Goal: Book appointment/travel/reservation

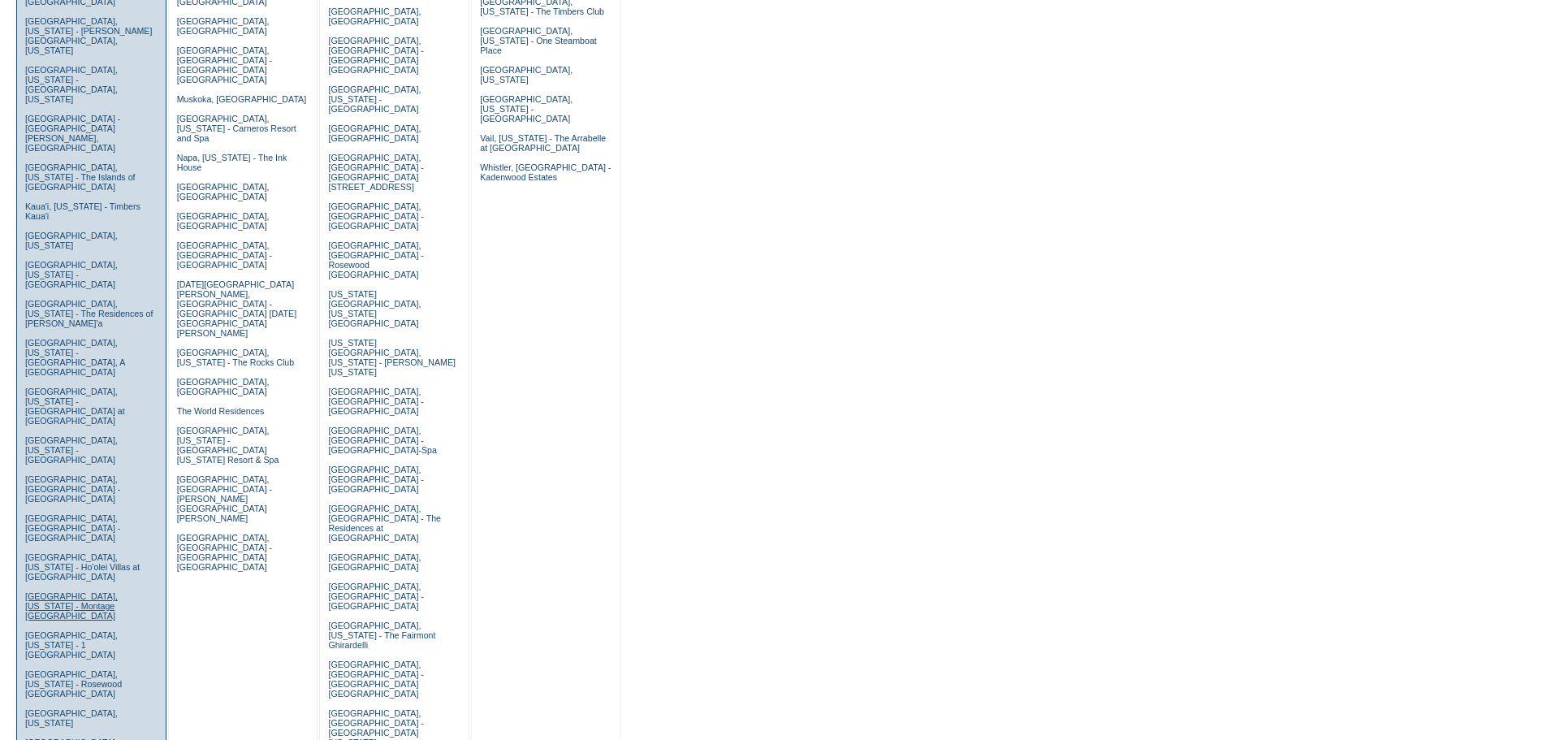
click at [69, 591] on link "[GEOGRAPHIC_DATA], [US_STATE] - Montage [GEOGRAPHIC_DATA]" at bounding box center [71, 605] width 93 height 29
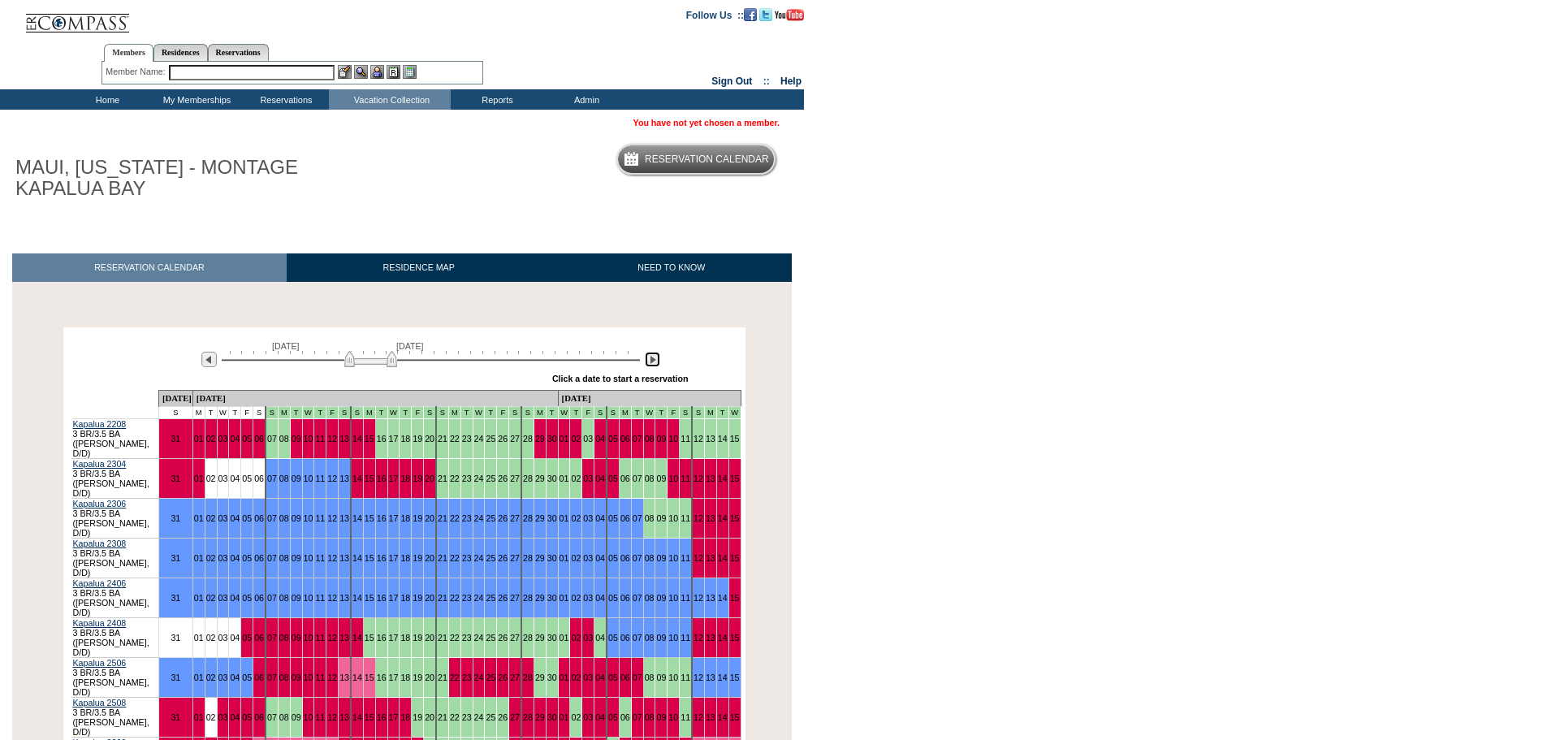
click at [654, 365] on img at bounding box center [652, 359] width 15 height 15
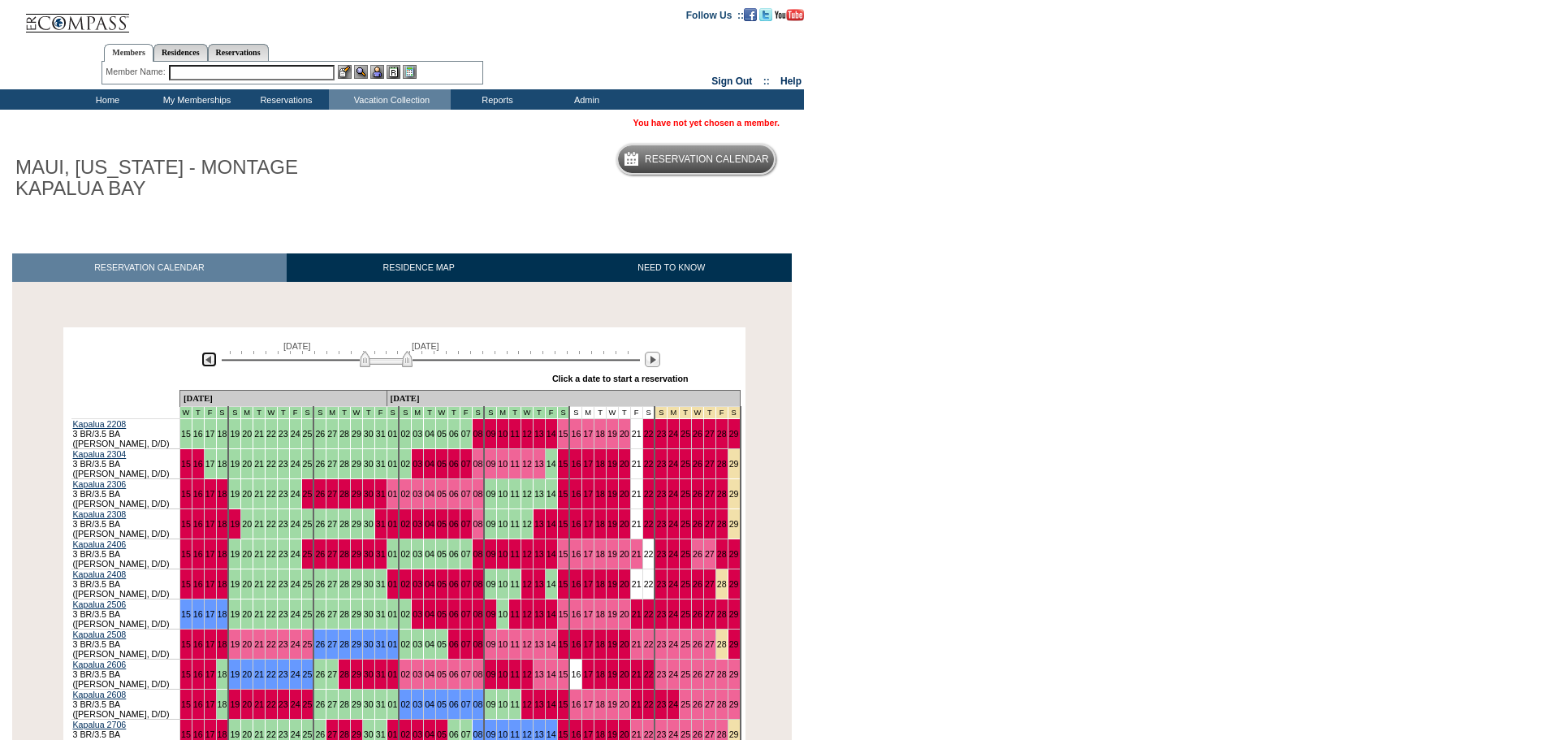
click at [211, 367] on img at bounding box center [208, 359] width 15 height 15
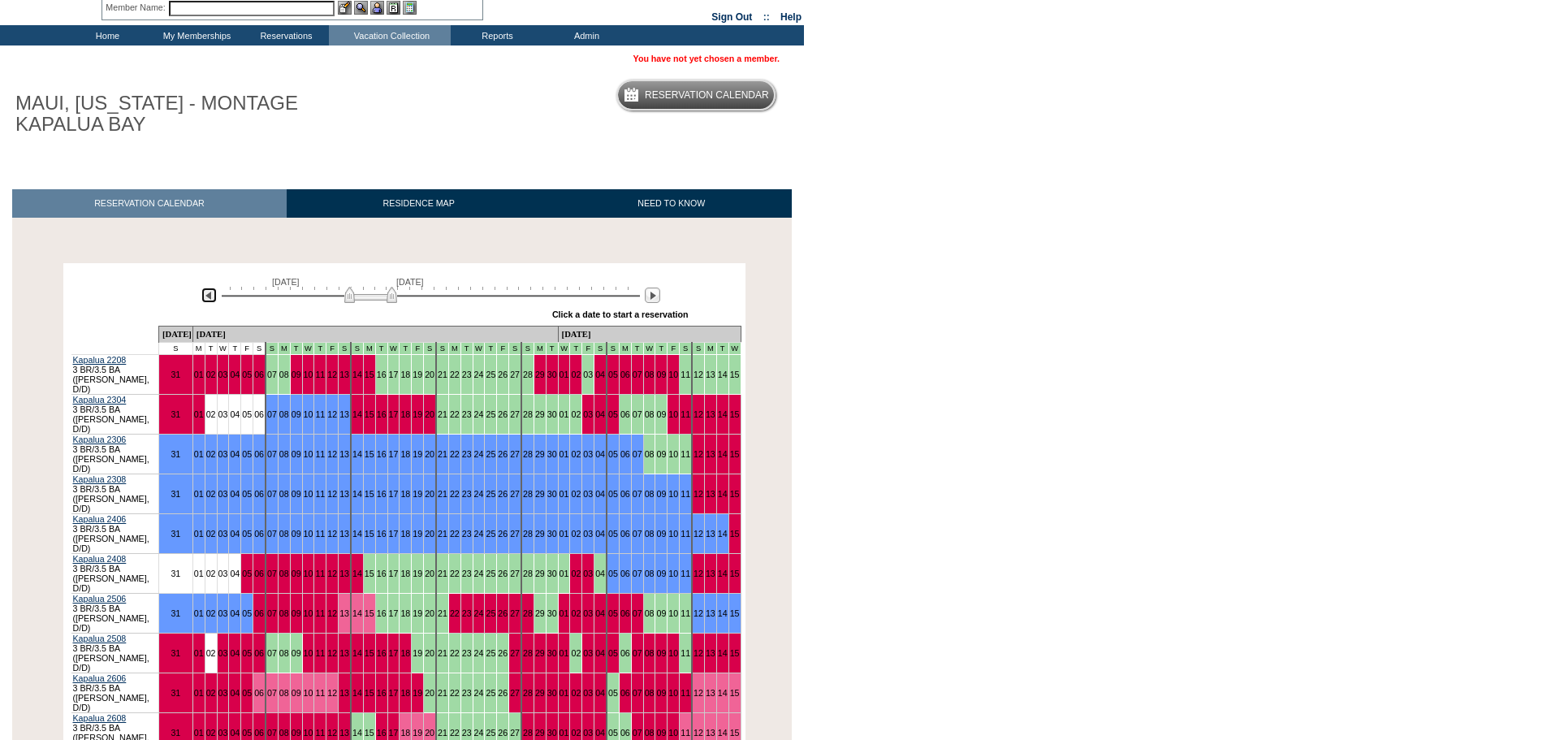
scroll to position [162, 0]
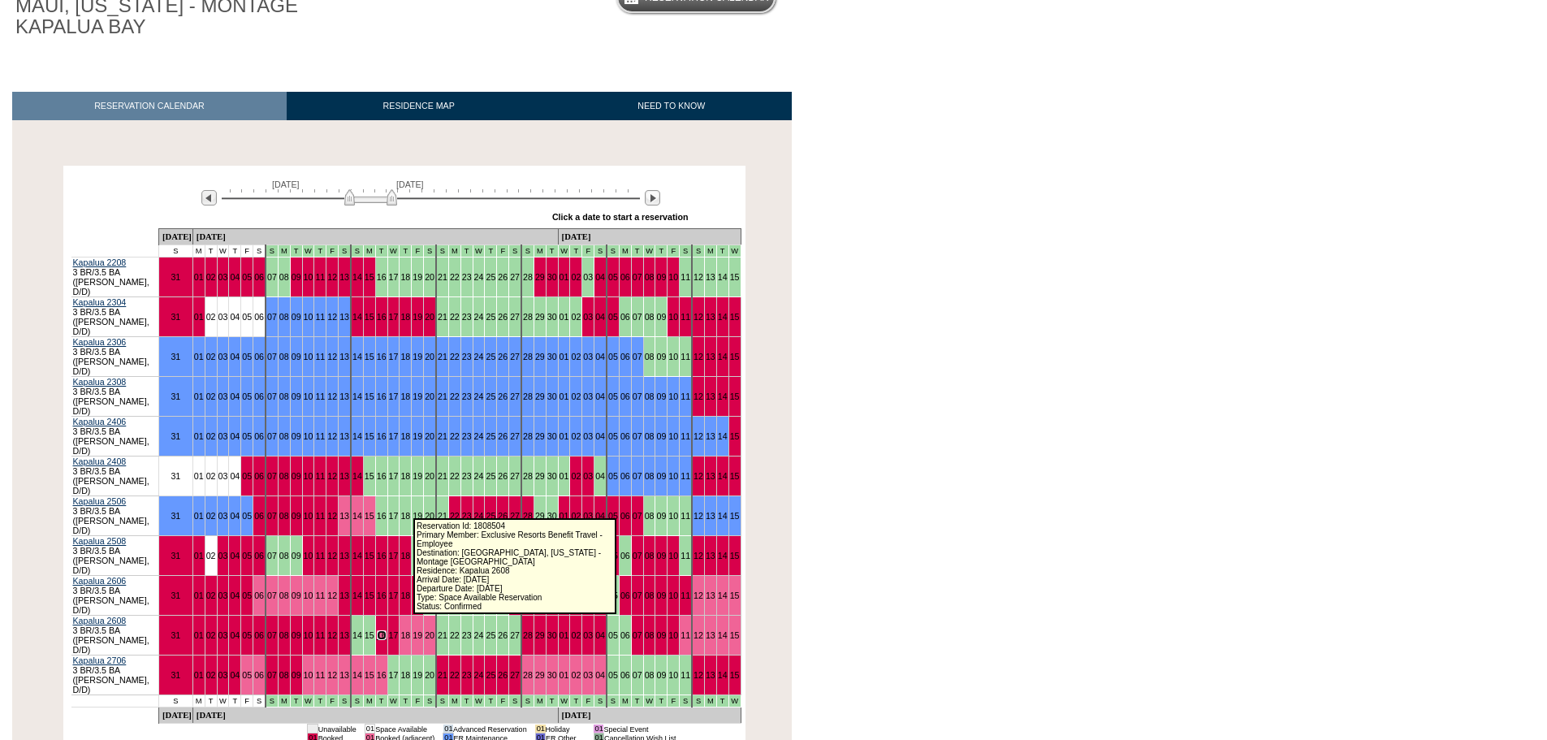
click at [386, 630] on link "16" at bounding box center [382, 635] width 10 height 10
